Goal: Transaction & Acquisition: Purchase product/service

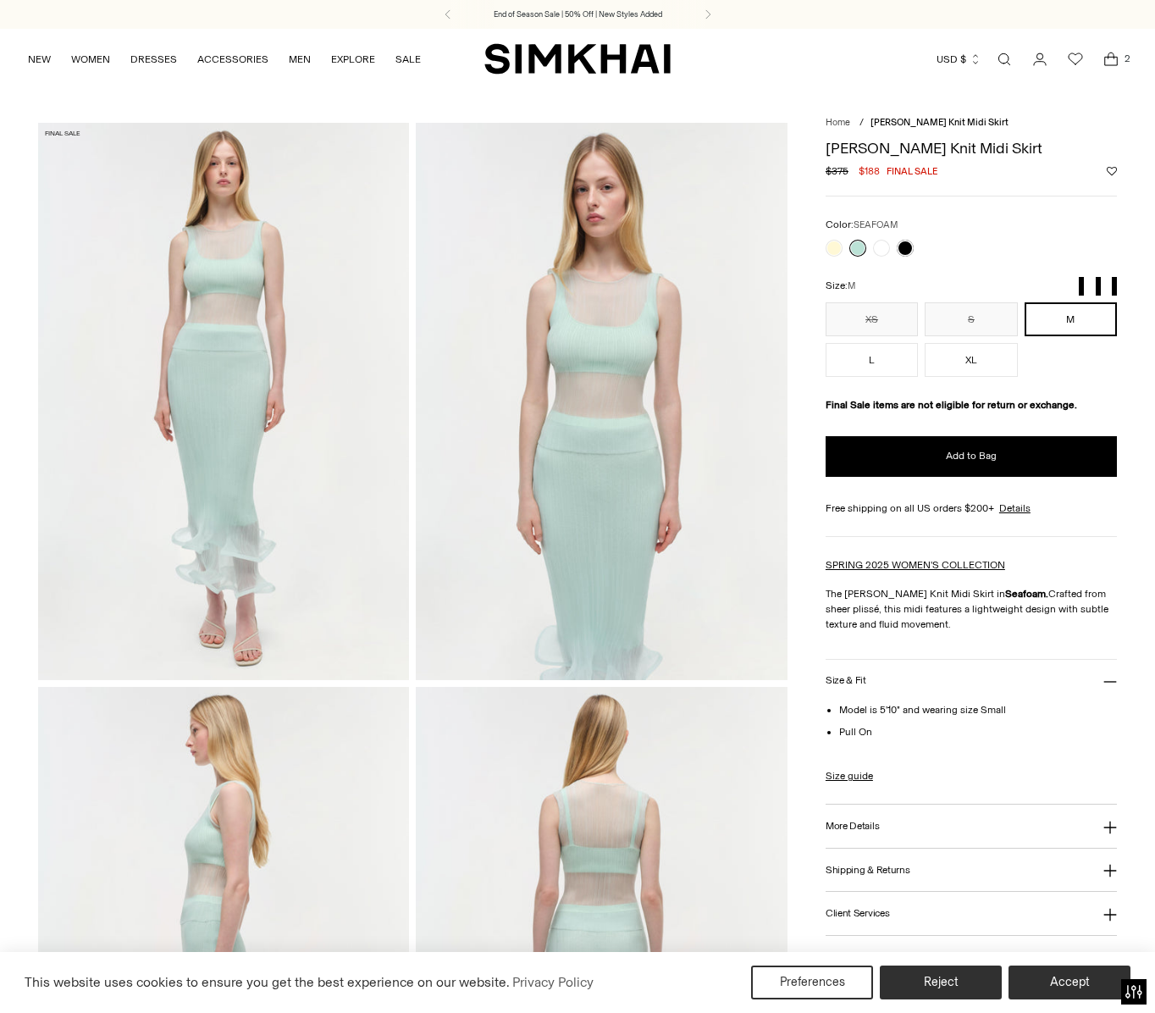
click at [911, 259] on div "Color: SEAFOAM Color: SEAFOAM ******* Size: M XS S M L ** * * * **" at bounding box center [971, 297] width 291 height 160
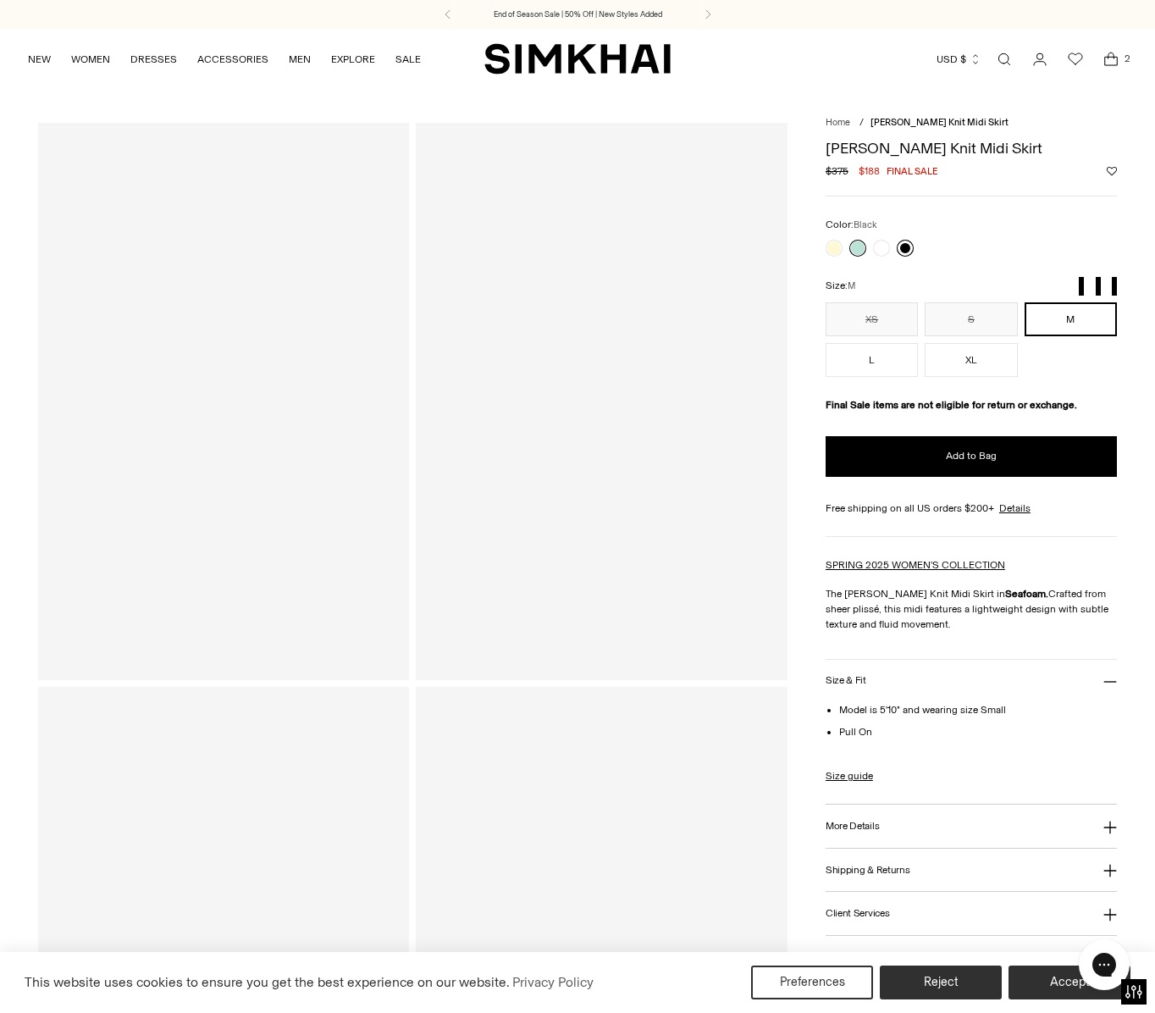
click at [907, 246] on link at bounding box center [905, 248] width 17 height 17
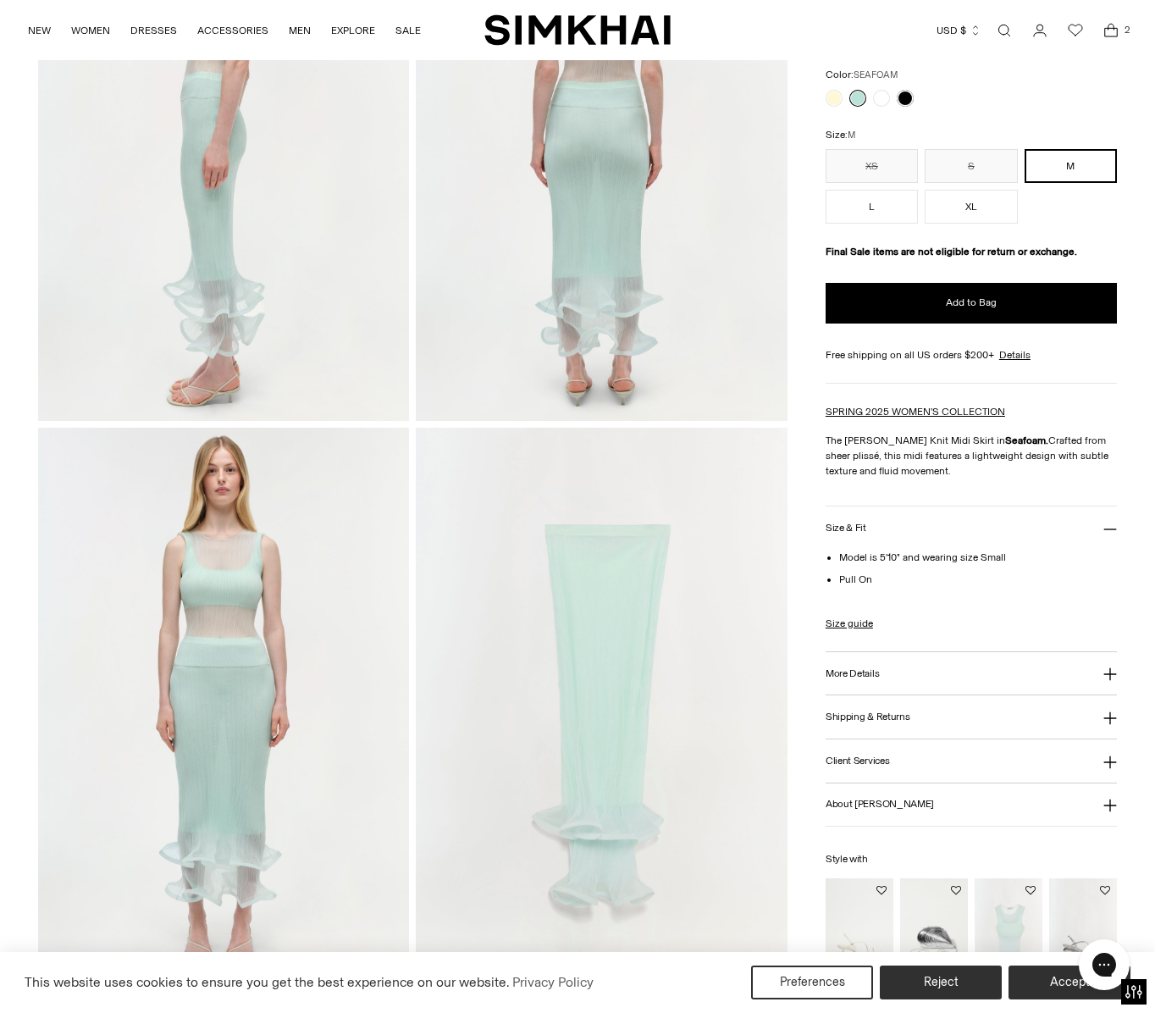
scroll to position [982, 0]
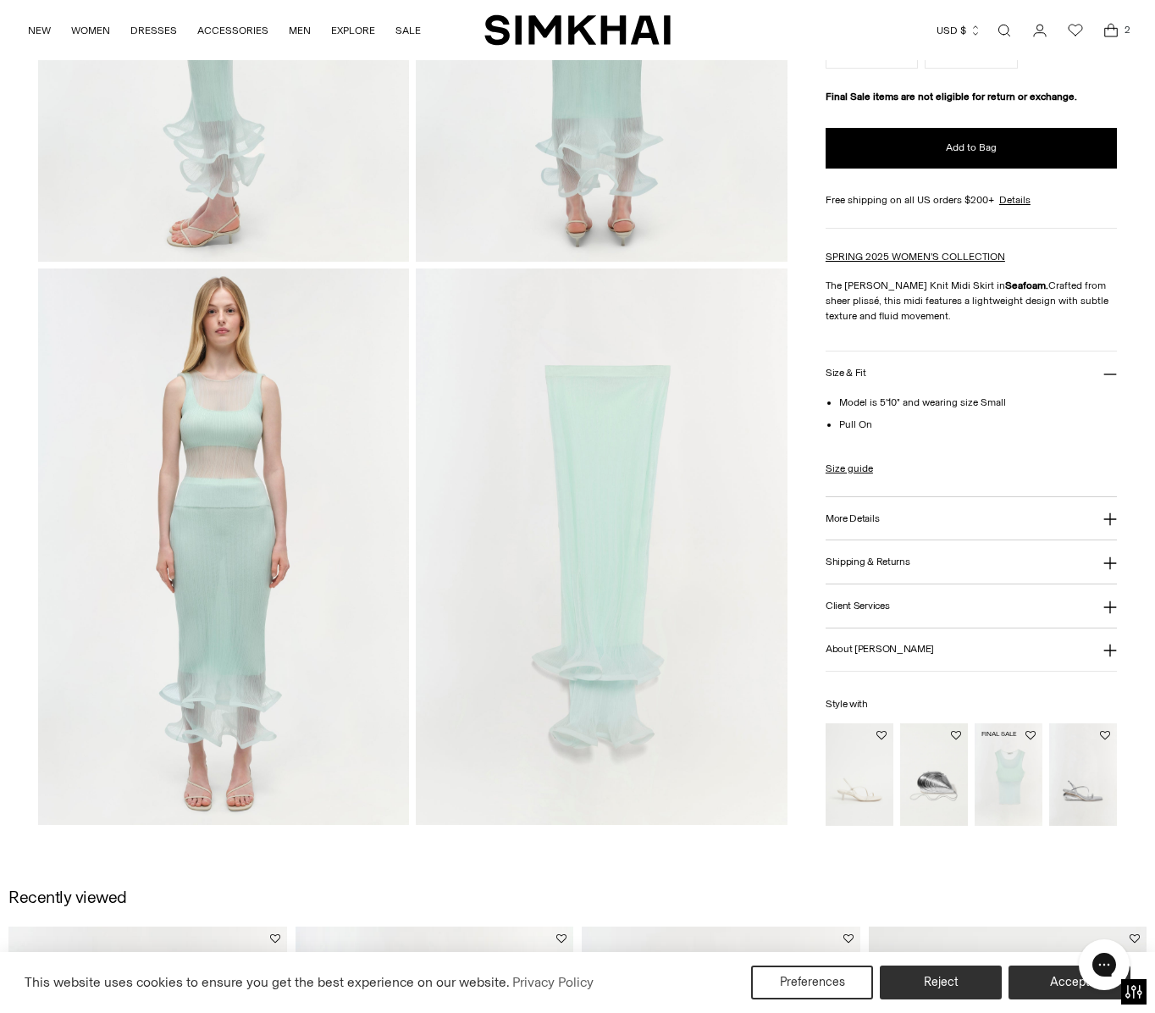
click at [0, 0] on img "Oakley Plisse Tank" at bounding box center [0, 0] width 0 height 0
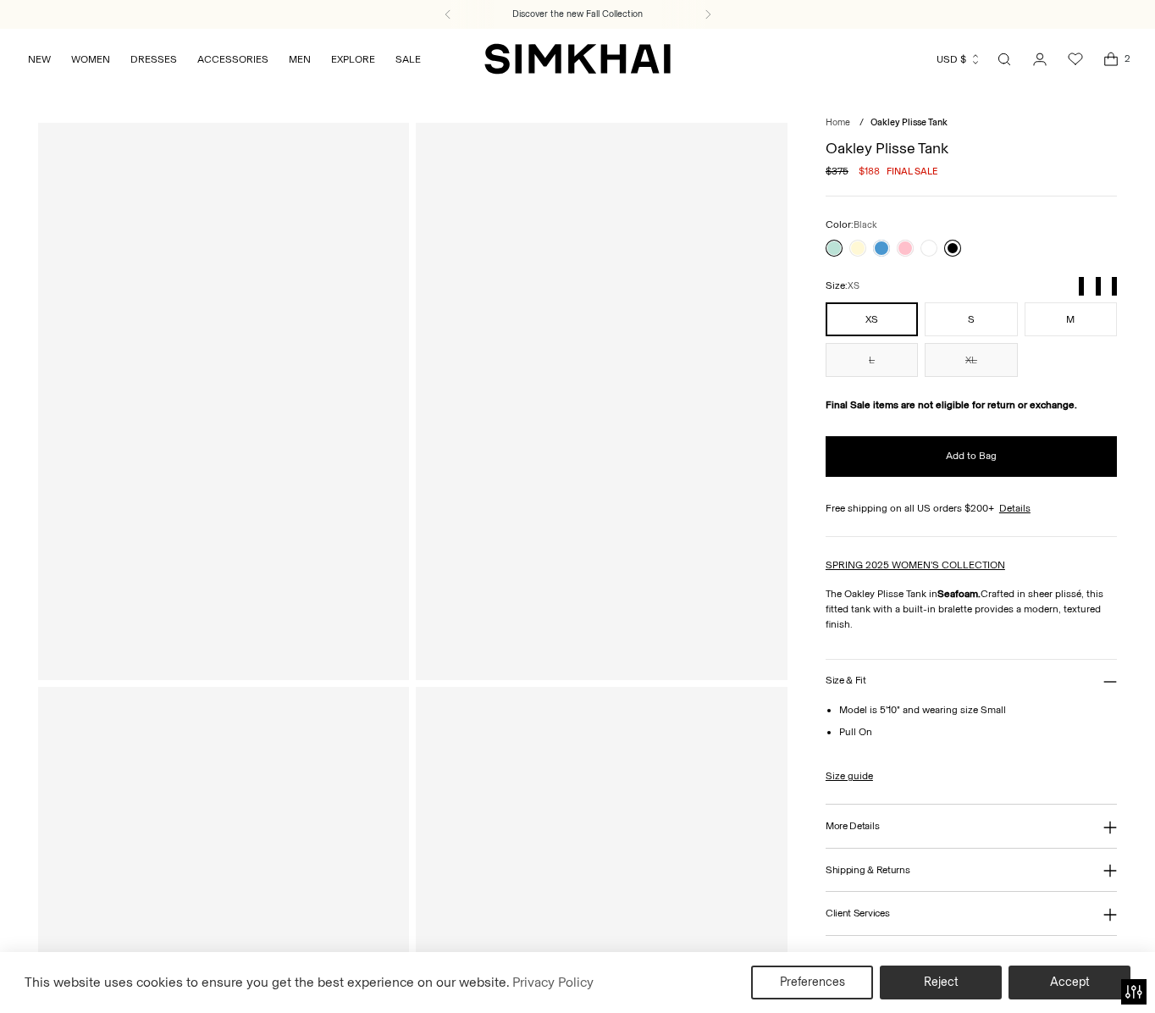
click at [949, 247] on link at bounding box center [952, 248] width 17 height 17
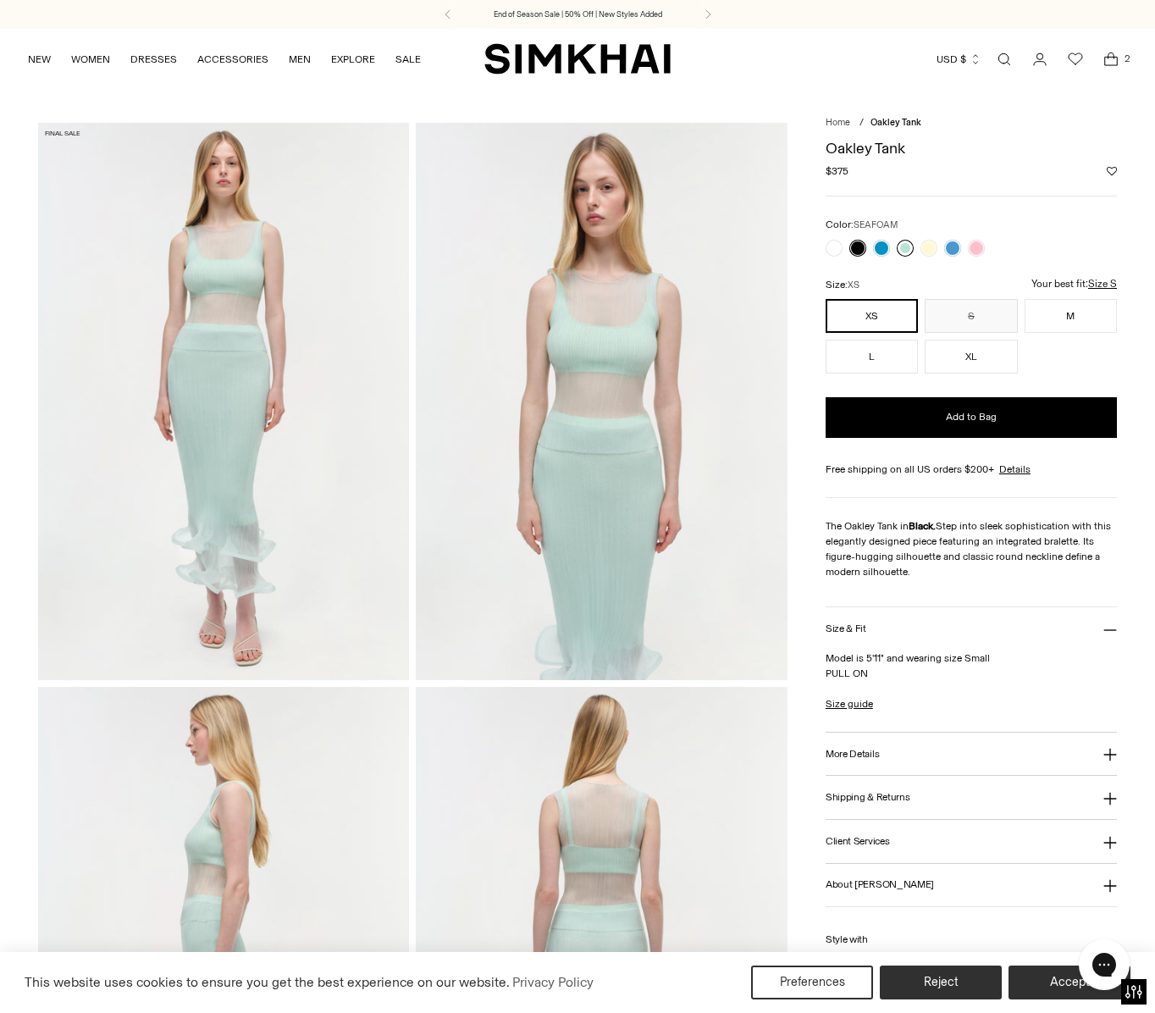
click at [905, 249] on link at bounding box center [905, 248] width 17 height 17
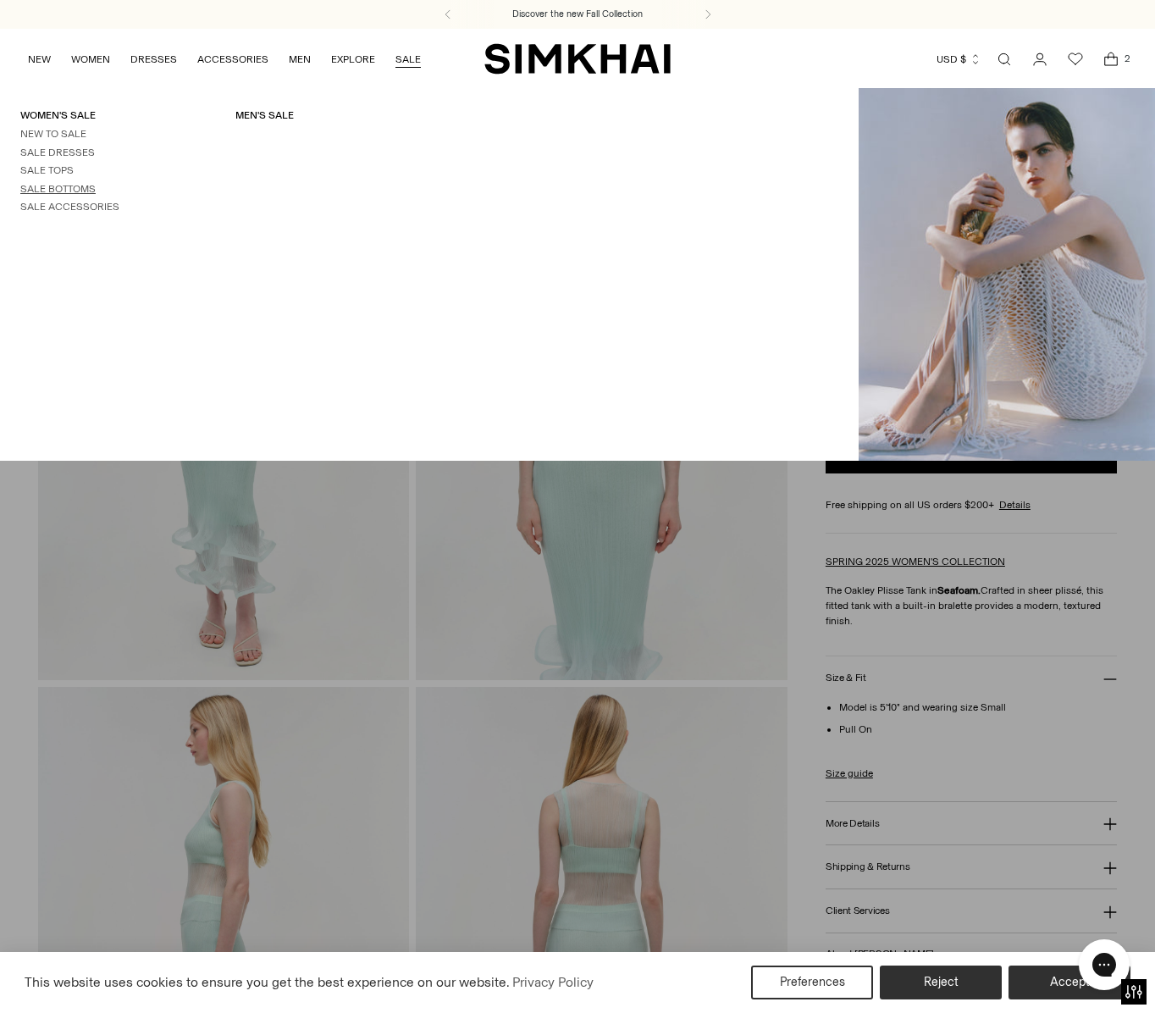
click at [69, 184] on link "Sale Bottoms" at bounding box center [57, 189] width 75 height 12
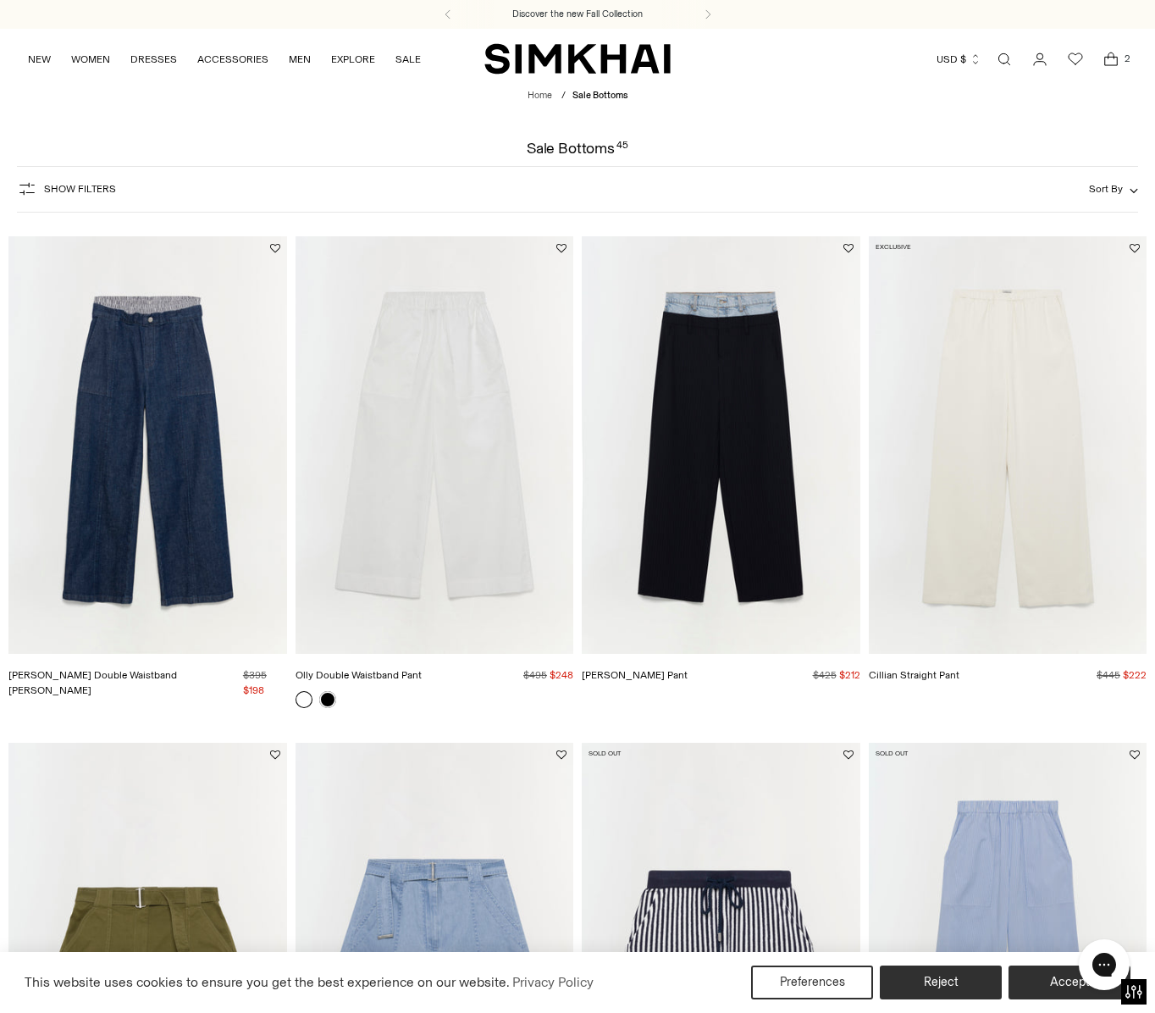
click at [97, 190] on span "Show Filters" at bounding box center [80, 189] width 72 height 12
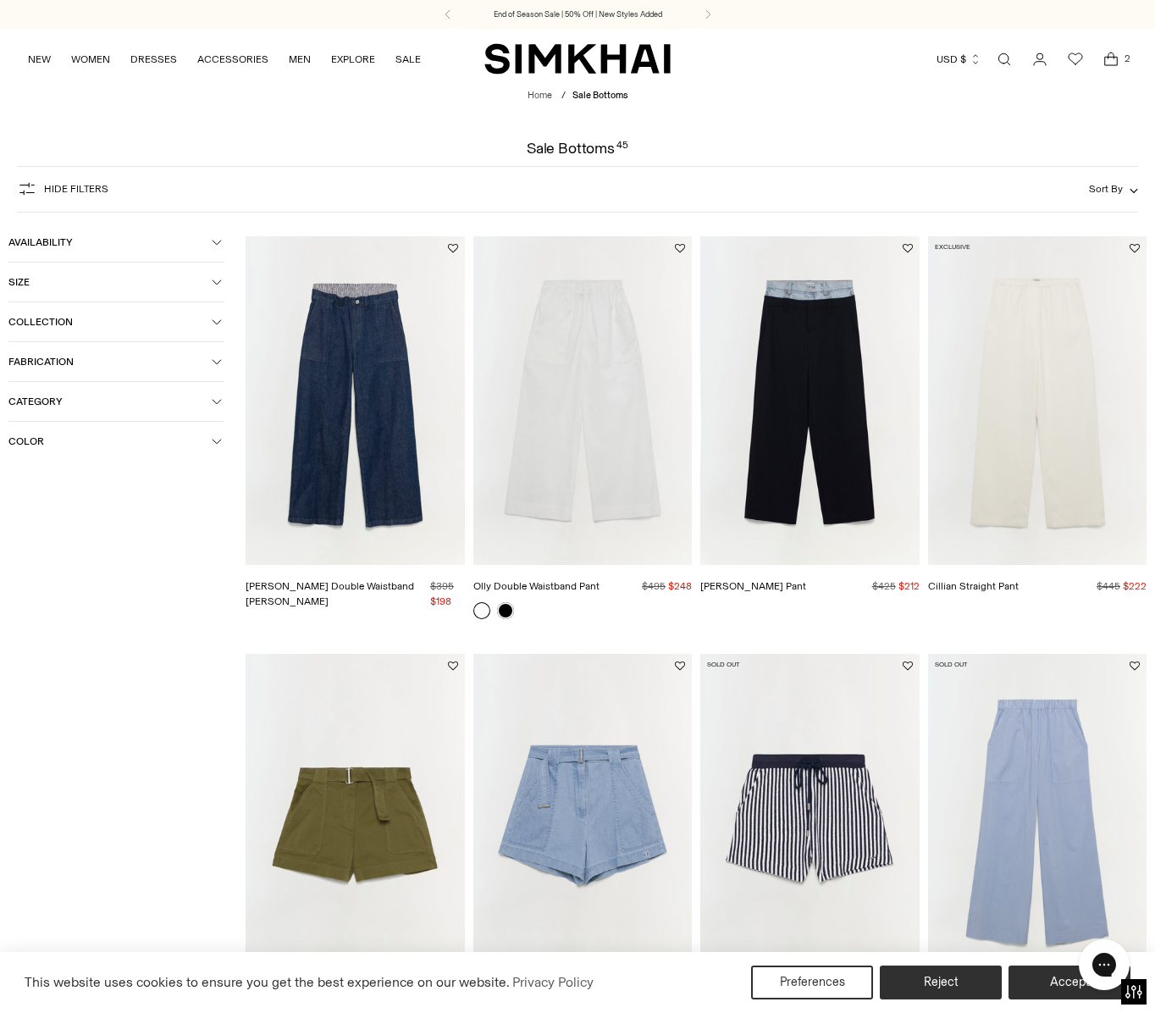
click at [48, 401] on span "Category" at bounding box center [109, 401] width 203 height 12
click at [51, 321] on span "Collection" at bounding box center [109, 322] width 203 height 12
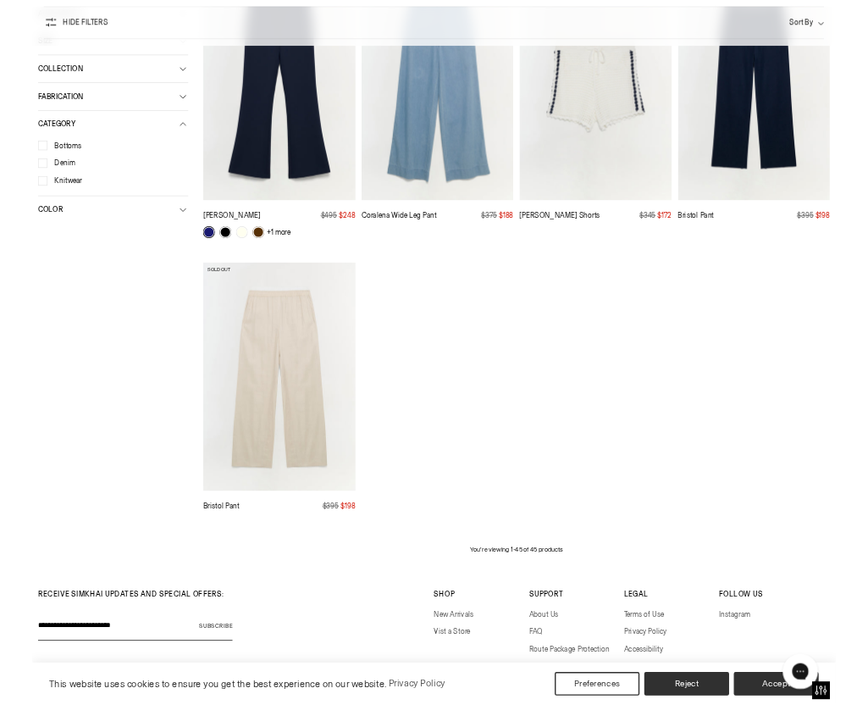
scroll to position [3365, 0]
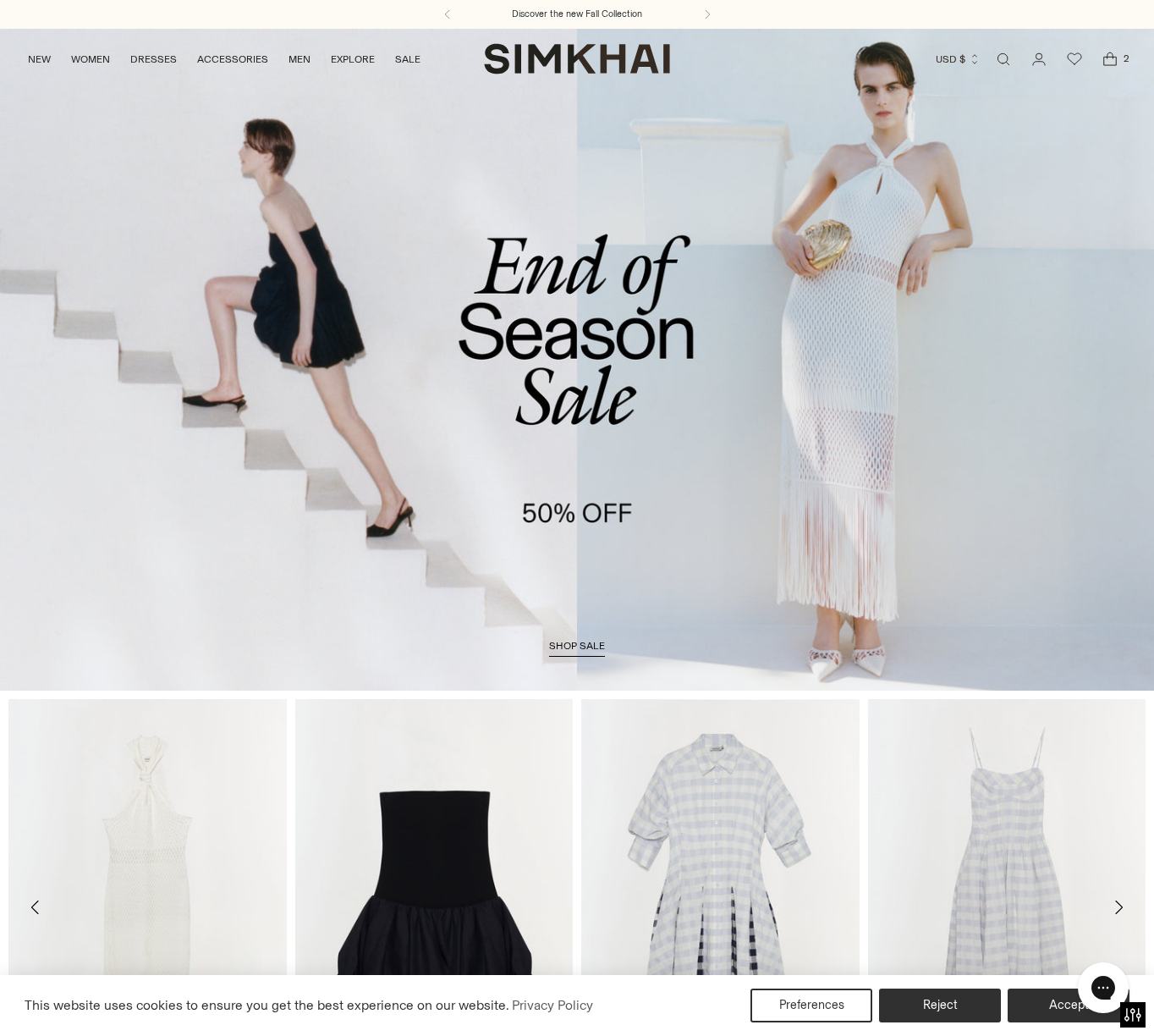
click at [1002, 58] on link "Open search modal" at bounding box center [1003, 59] width 34 height 34
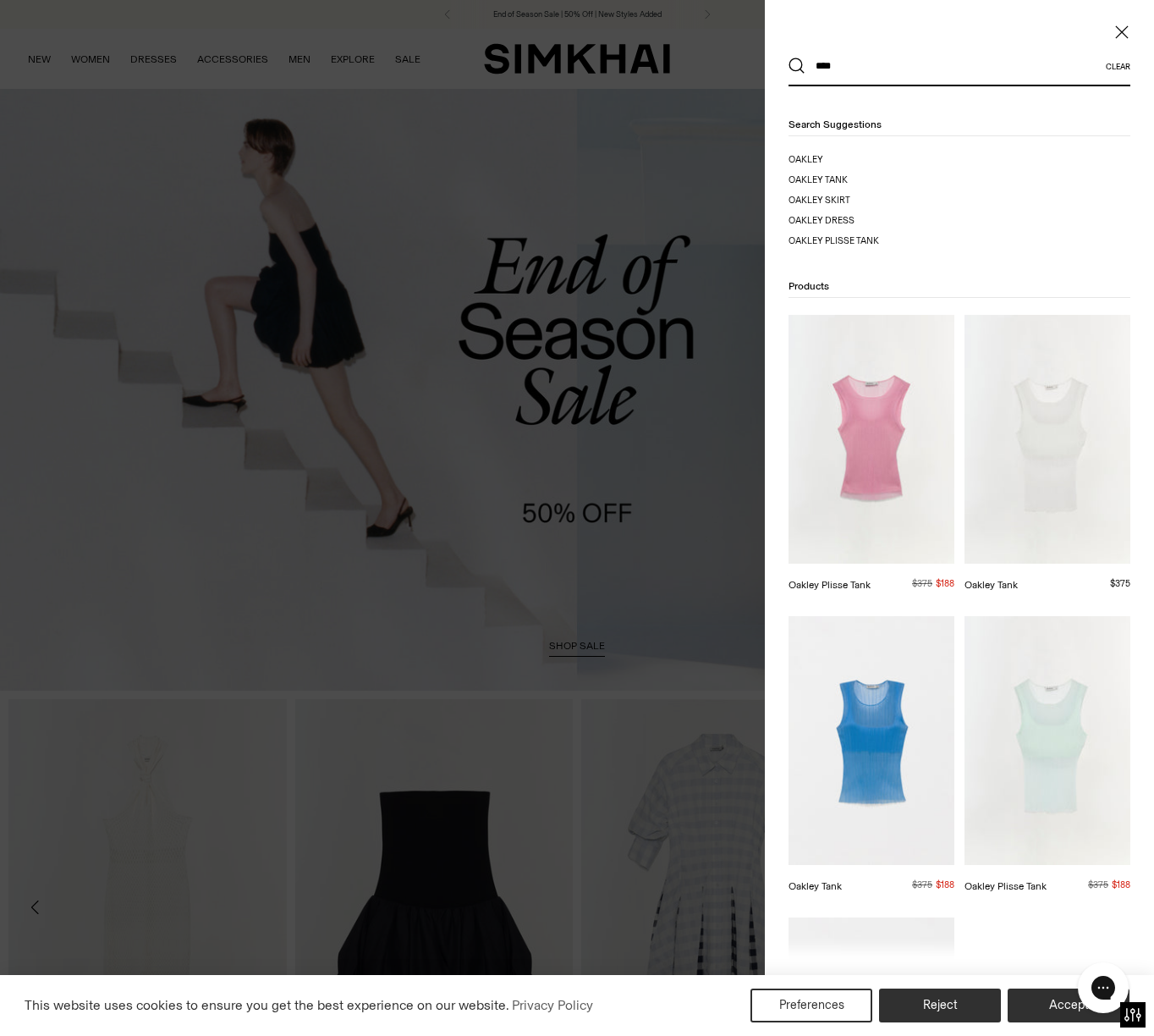
type input "****"
drag, startPoint x: 0, startPoint y: 0, endPoint x: 822, endPoint y: 159, distance: 837.2
click at [822, 159] on span "ey" at bounding box center [817, 159] width 11 height 11
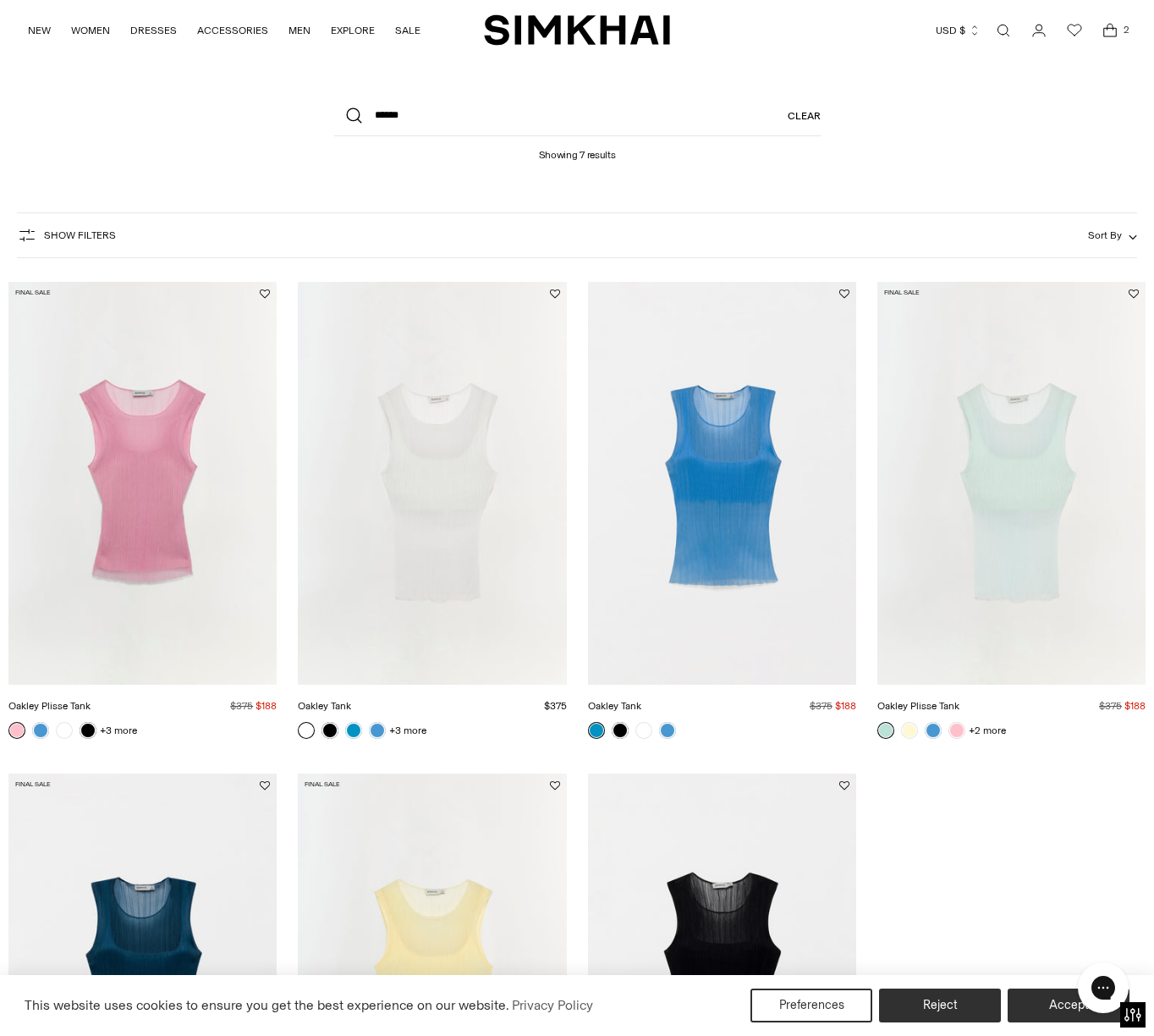
scroll to position [48, 0]
click at [328, 731] on link at bounding box center [330, 729] width 17 height 17
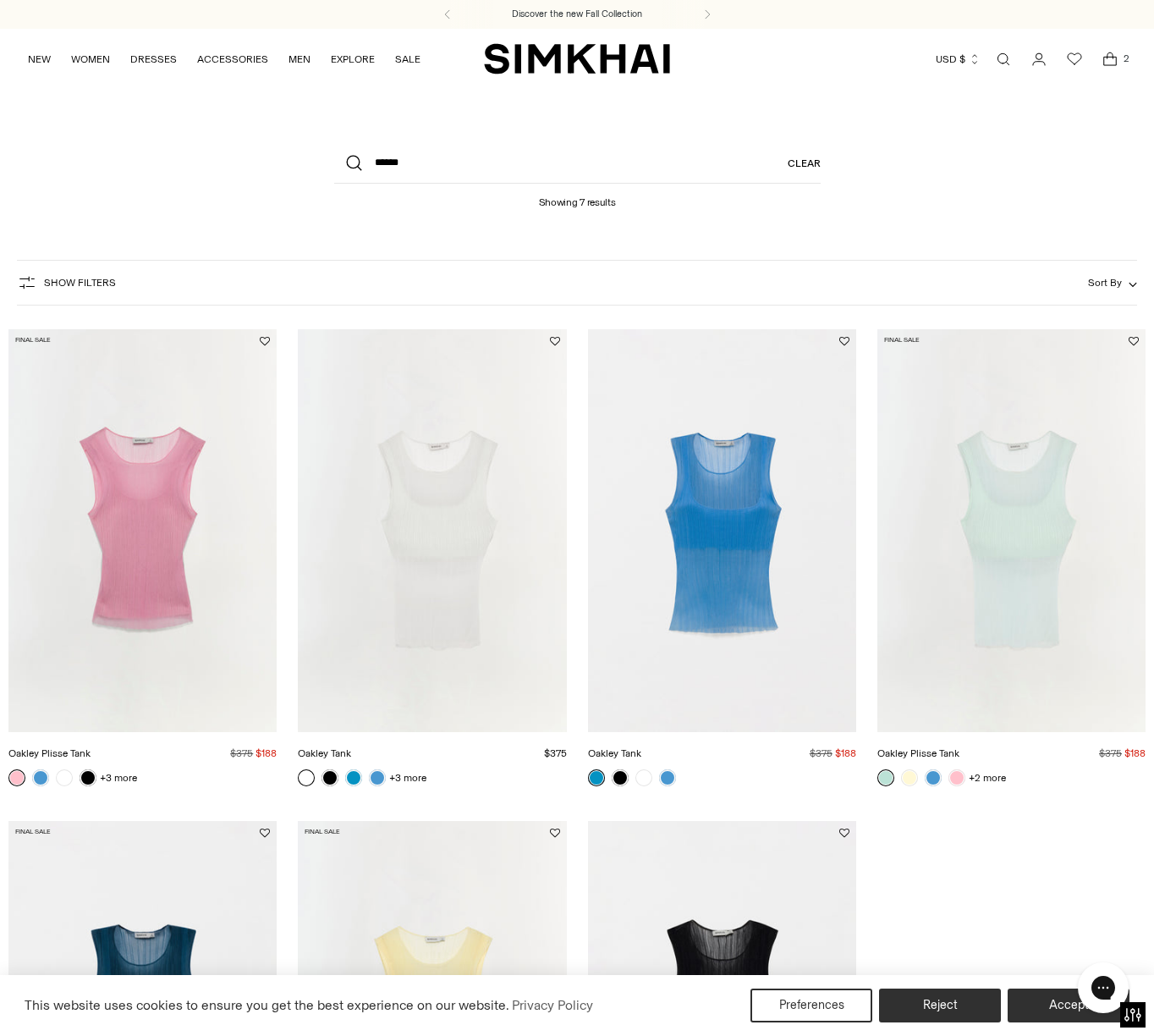
scroll to position [0, 0]
click at [303, 782] on link at bounding box center [306, 777] width 17 height 17
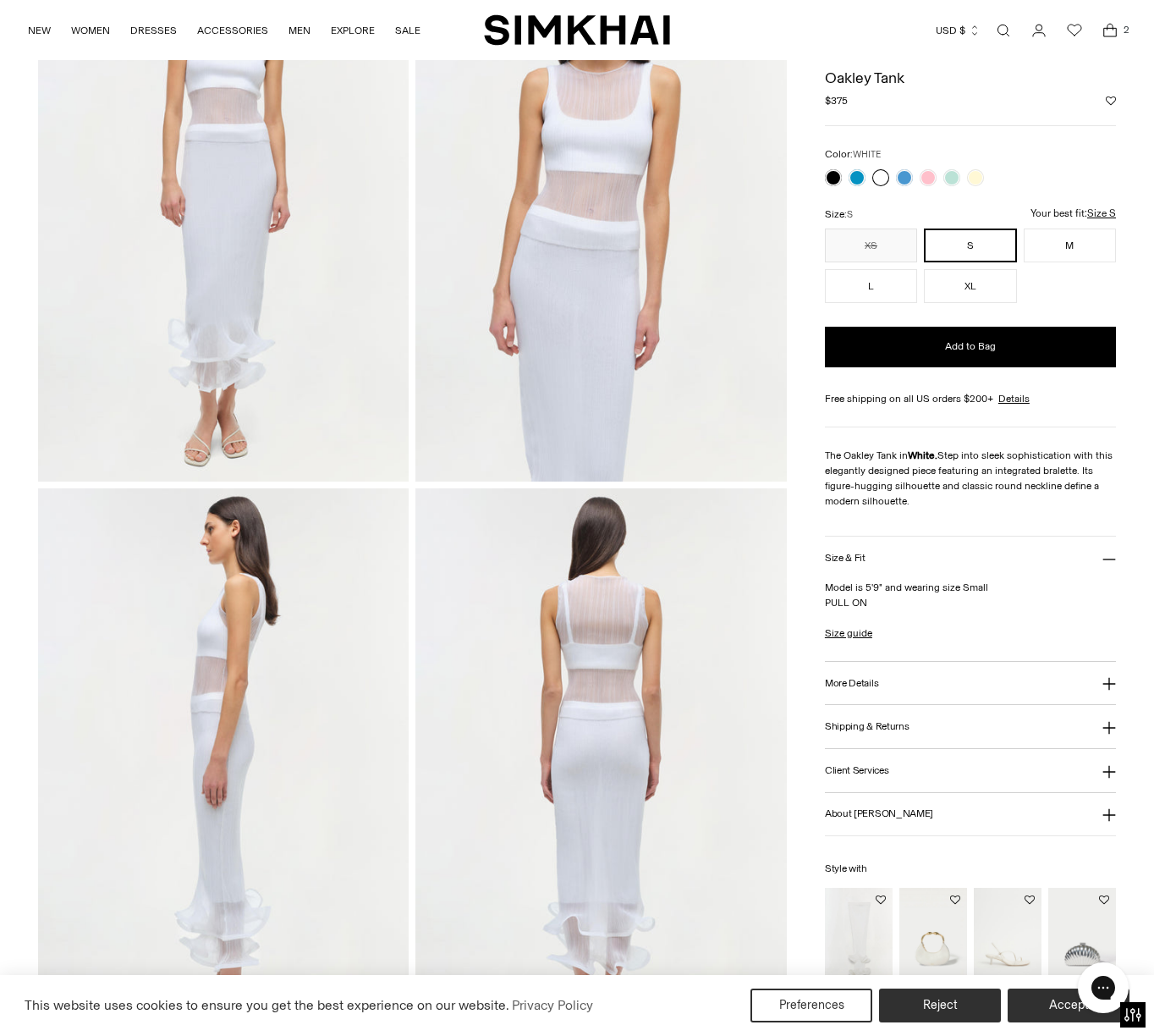
scroll to position [204, 0]
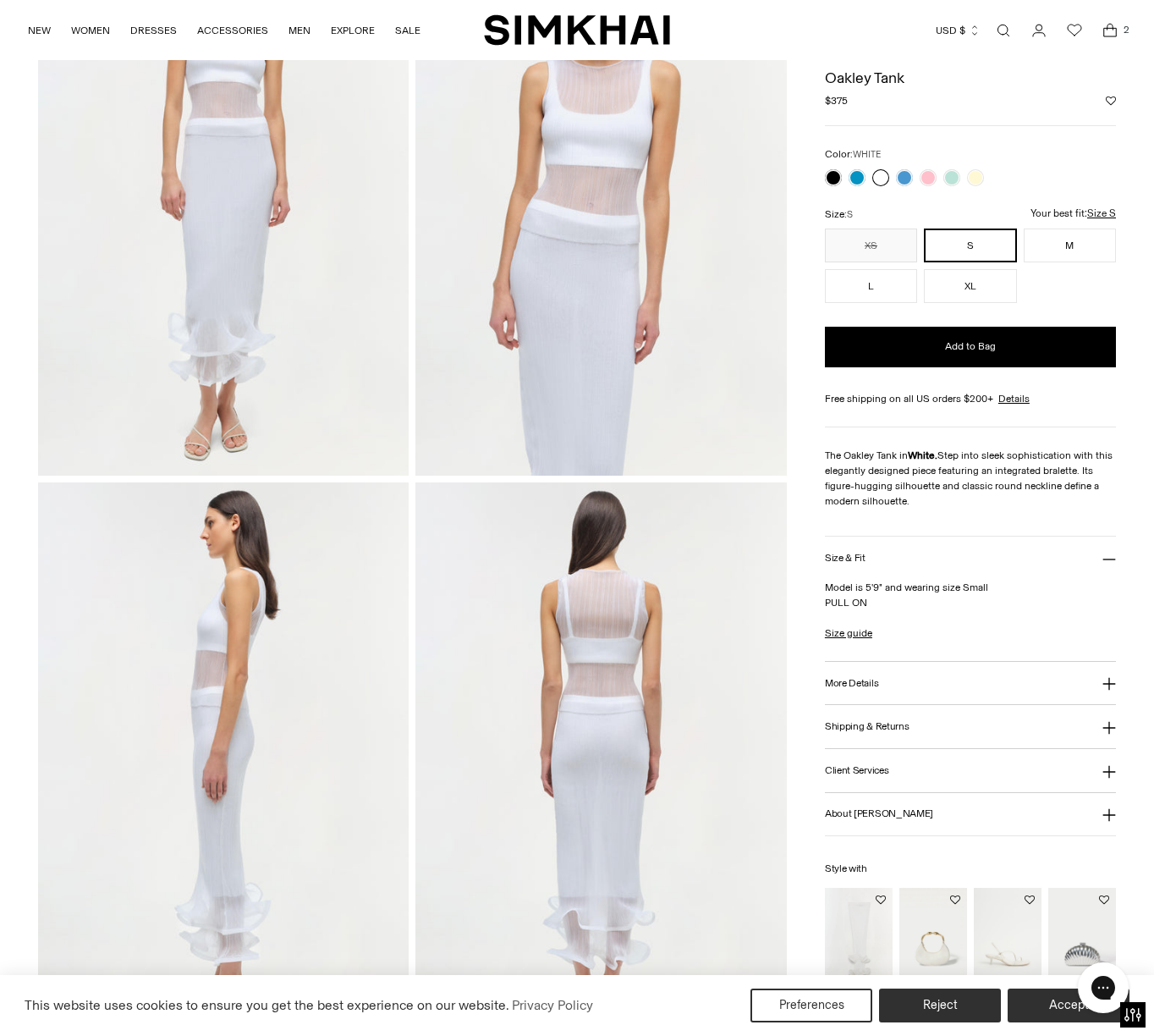
click at [0, 0] on img "Nixi Hobo" at bounding box center [0, 0] width 0 height 0
